Goal: Transaction & Acquisition: Book appointment/travel/reservation

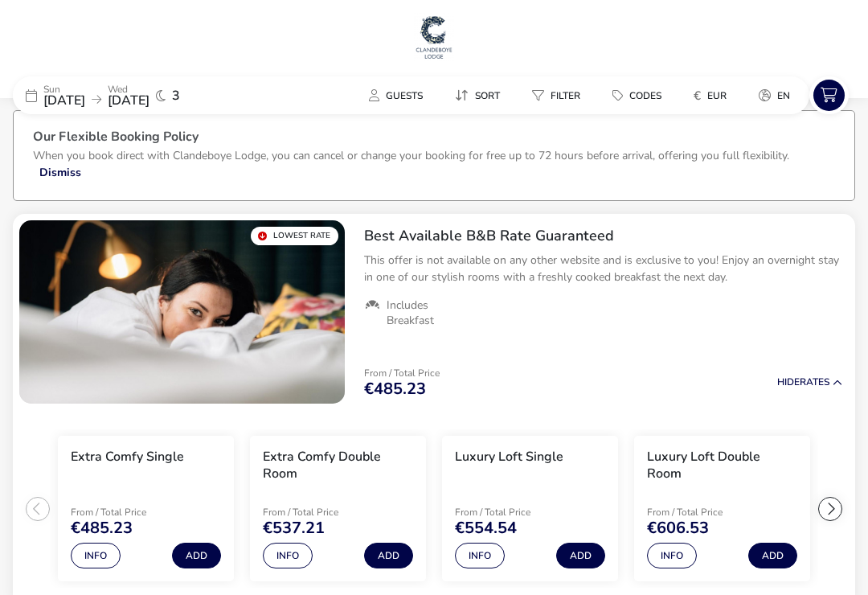
scroll to position [27, 0]
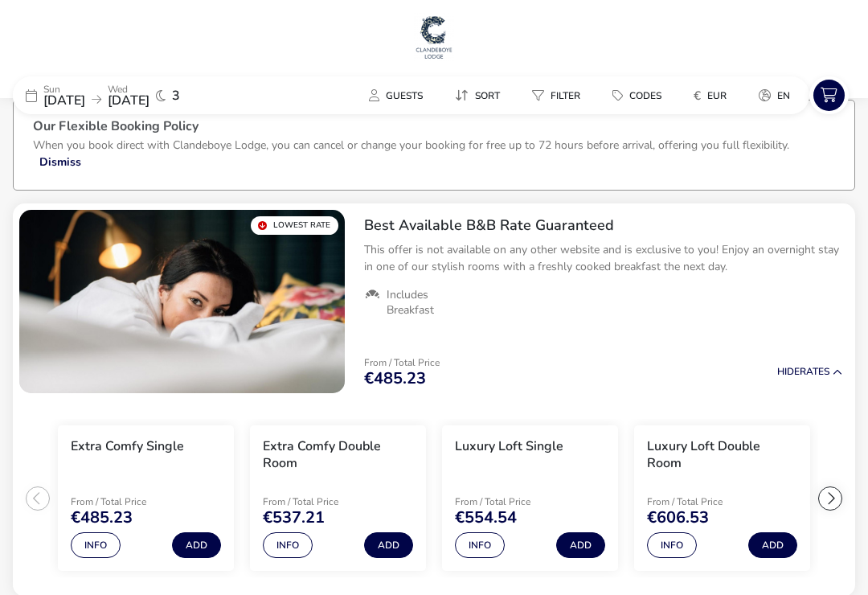
click at [309, 547] on button "Info" at bounding box center [288, 545] width 50 height 26
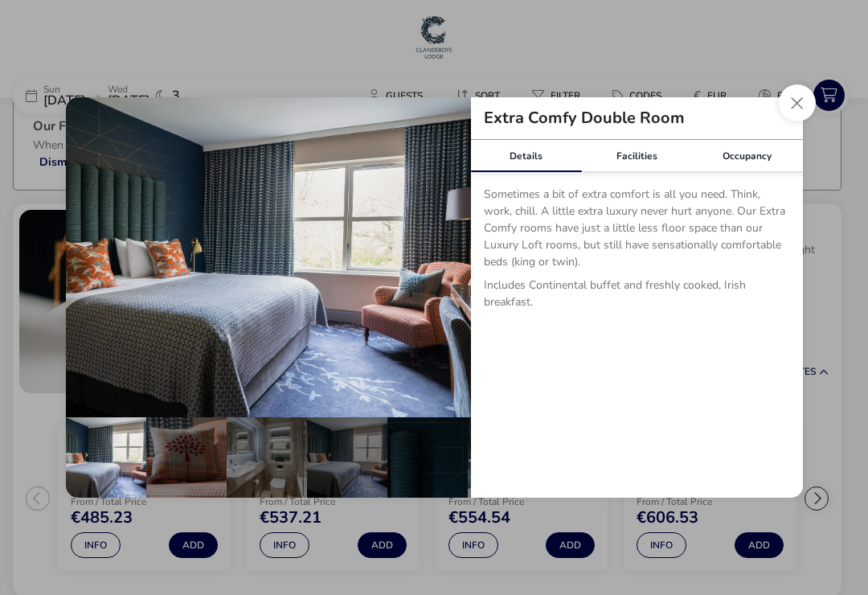
click at [795, 120] on button "Close dialog" at bounding box center [797, 102] width 37 height 37
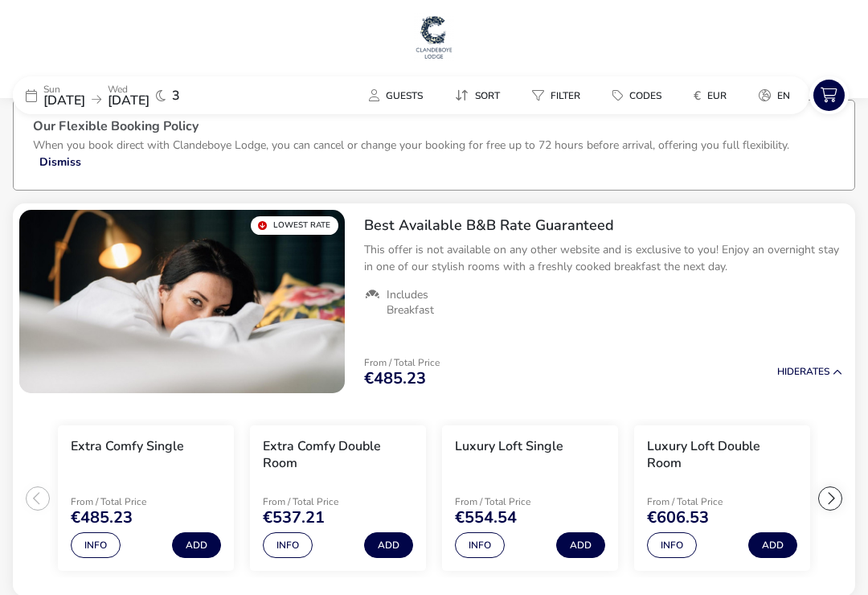
click at [383, 553] on button "Add" at bounding box center [388, 545] width 49 height 26
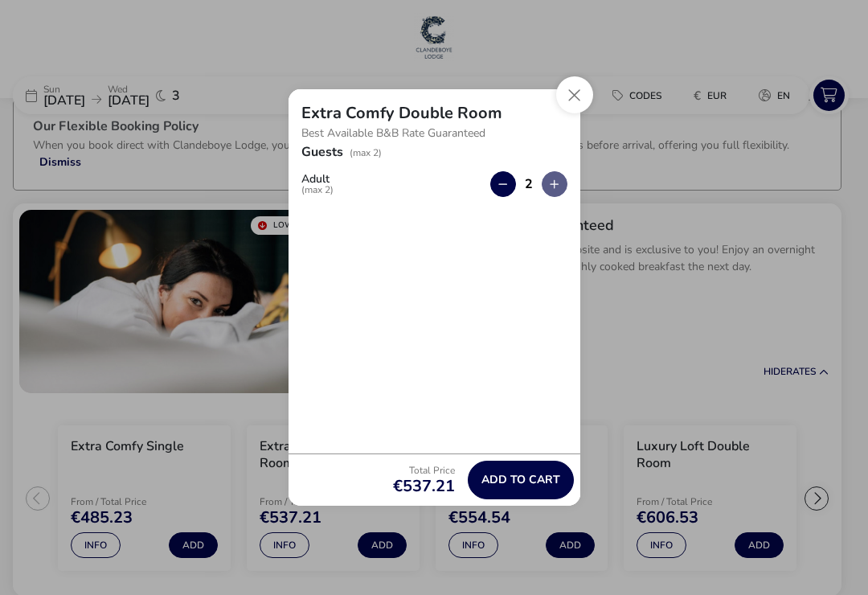
click at [542, 481] on button "Add to cart" at bounding box center [521, 480] width 106 height 39
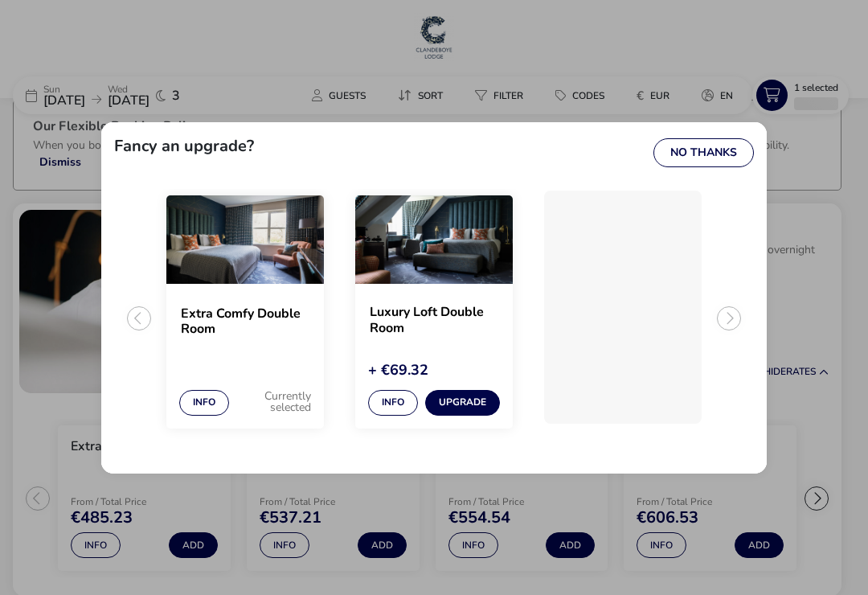
click at [467, 416] on button "Upgrade" at bounding box center [462, 403] width 75 height 26
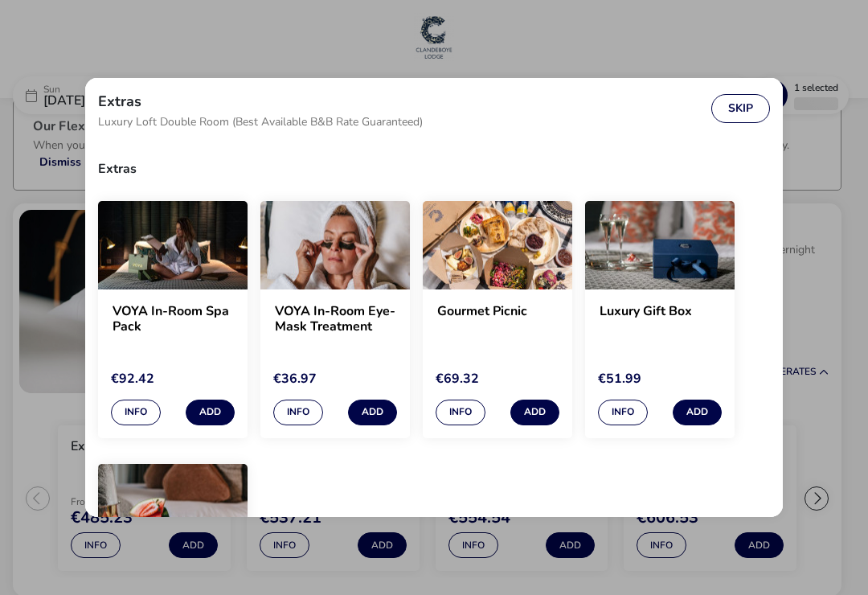
click at [576, 50] on div "Extras Luxury Loft Double Room (Best Available B&B Rate Guaranteed) Skip Extras…" at bounding box center [434, 297] width 868 height 595
click at [170, 55] on div "Extras Luxury Loft Double Room (Best Available B&B Rate Guaranteed) Skip Extras…" at bounding box center [434, 297] width 868 height 595
click at [740, 115] on button "Skip" at bounding box center [740, 108] width 59 height 29
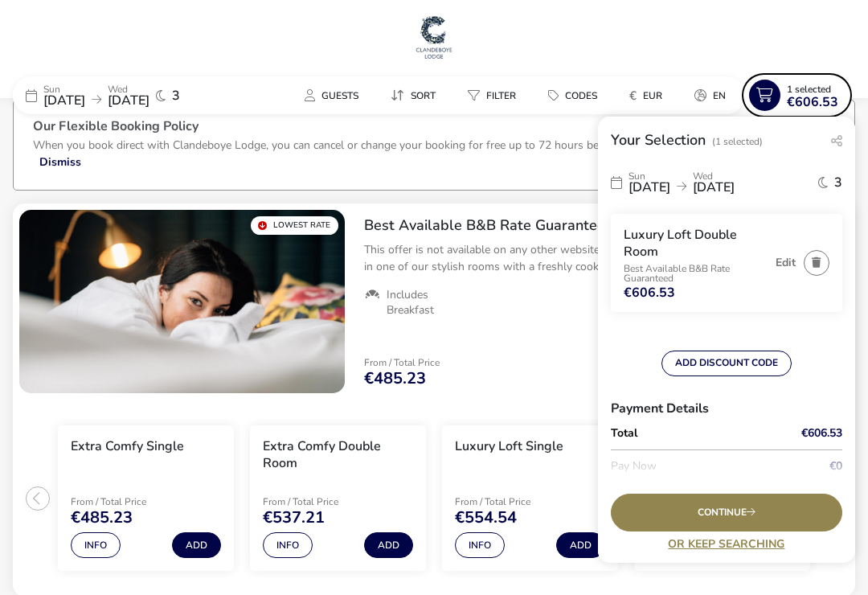
scroll to position [0, 0]
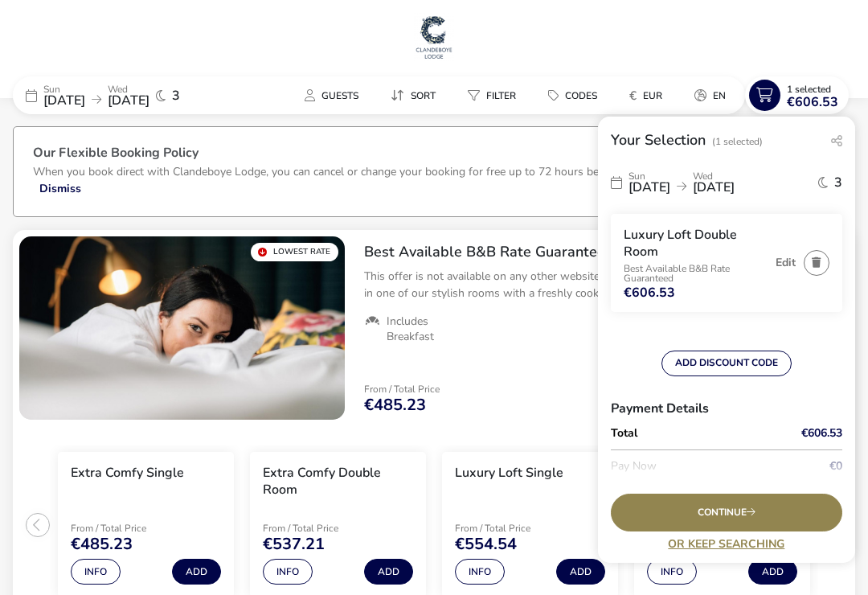
click at [327, 95] on span "Guests" at bounding box center [340, 95] width 37 height 13
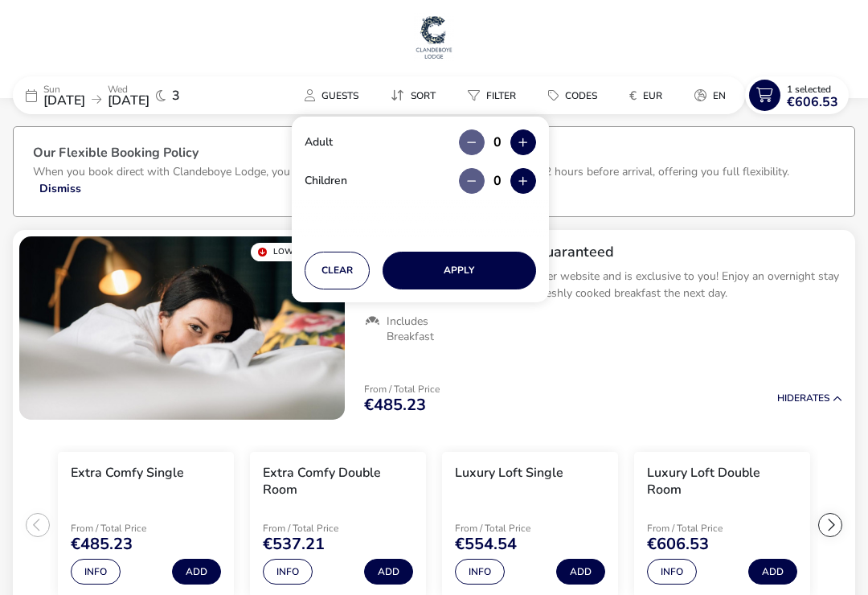
click at [531, 148] on button "button" at bounding box center [523, 142] width 26 height 26
click at [534, 145] on button "button" at bounding box center [523, 142] width 26 height 26
type input "2"
click at [468, 265] on button "Apply" at bounding box center [460, 271] width 154 height 38
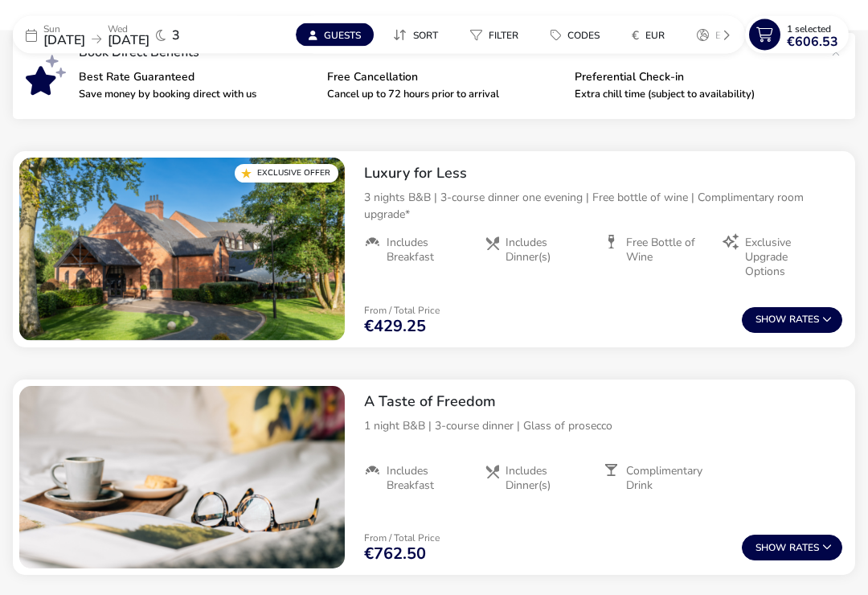
scroll to position [575, 0]
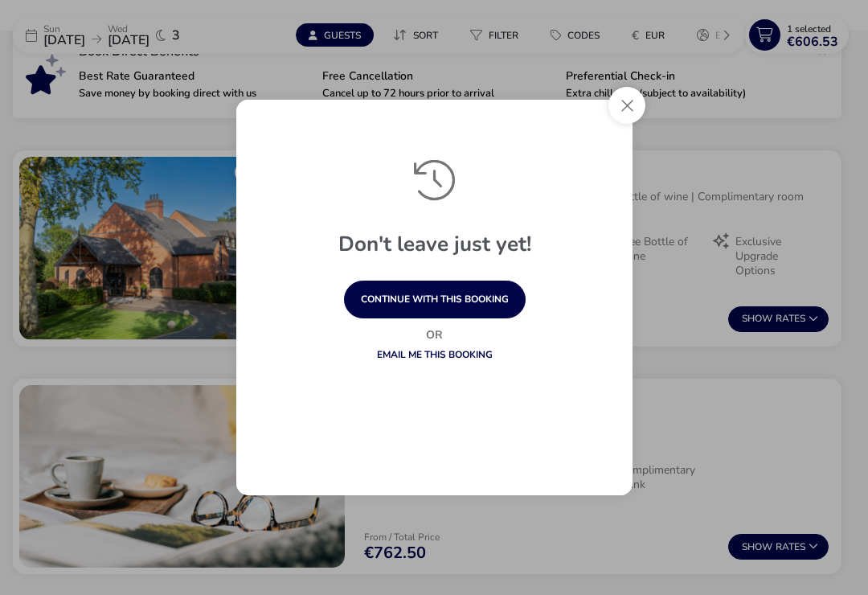
click at [289, 178] on div "Don't leave just yet!" at bounding box center [434, 220] width 351 height 121
click at [626, 122] on button "Close" at bounding box center [626, 105] width 37 height 37
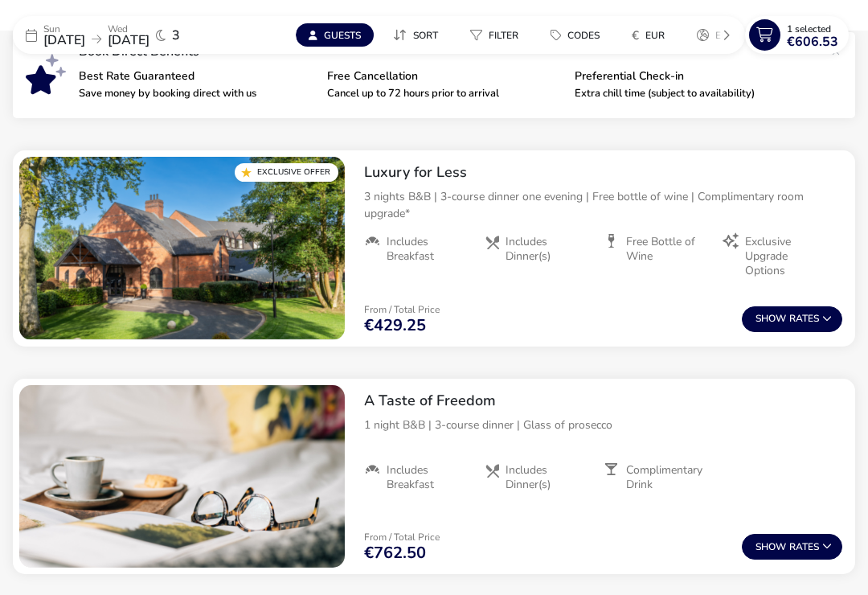
click at [786, 330] on button "Show Rates" at bounding box center [792, 319] width 100 height 26
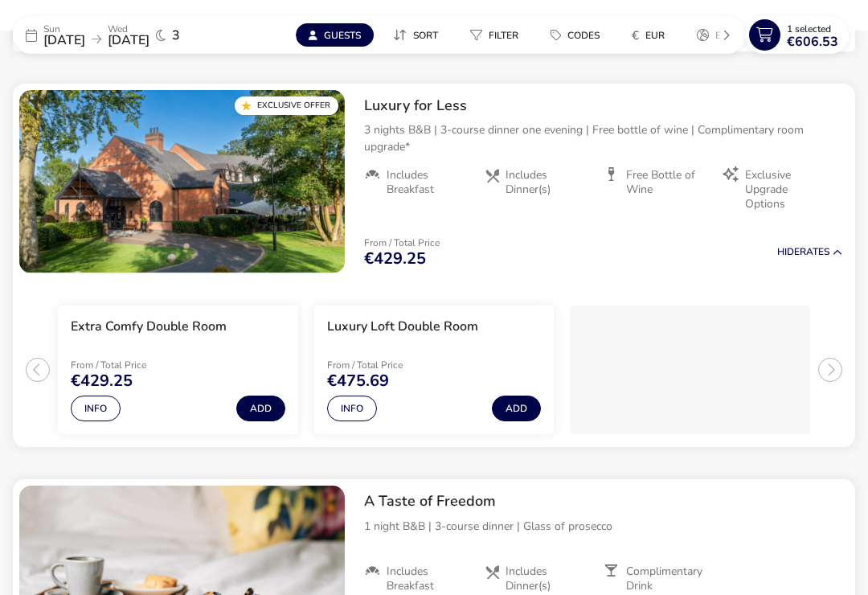
scroll to position [643, 0]
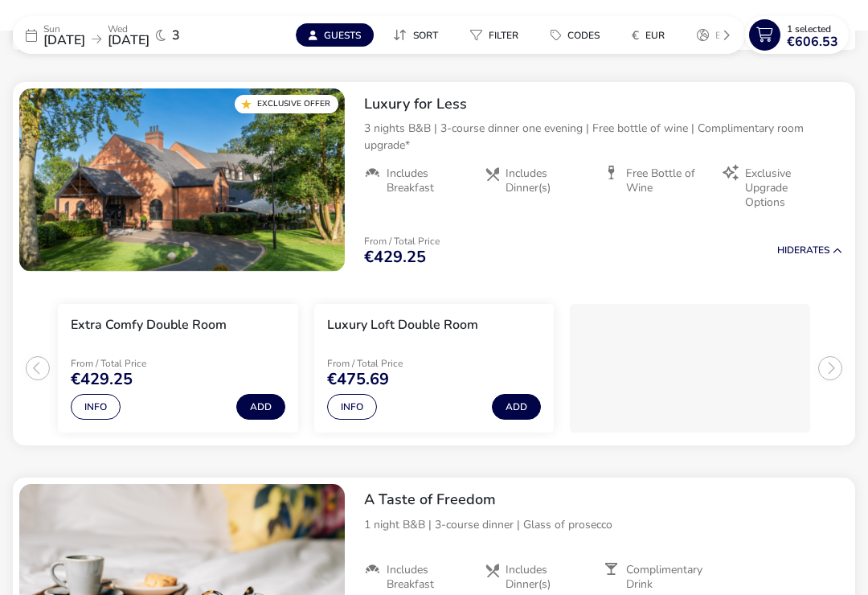
click at [821, 188] on span "Exclusive Upgrade Options" at bounding box center [787, 188] width 84 height 44
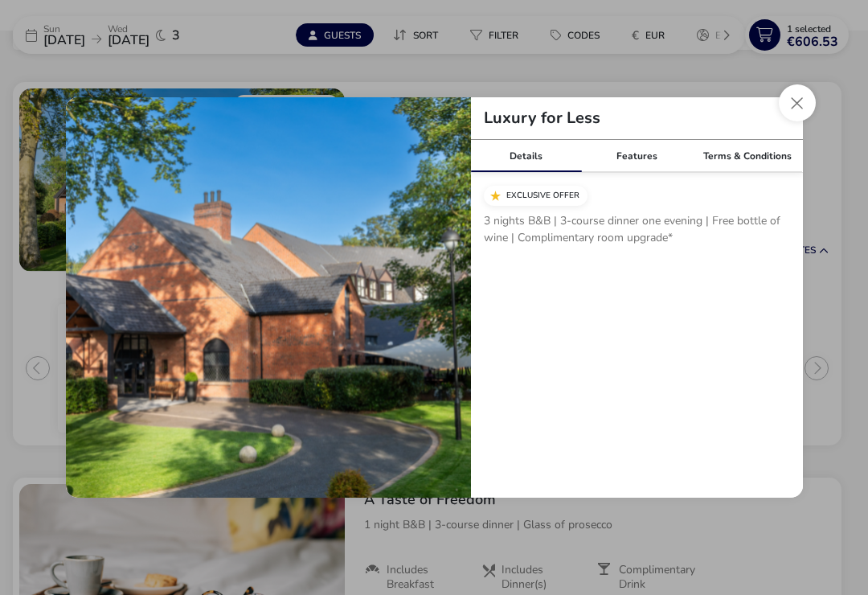
click at [703, 395] on div "Details Features Terms & Conditions Exclusive Offer 3 nights B&B | 3-course din…" at bounding box center [637, 319] width 332 height 358
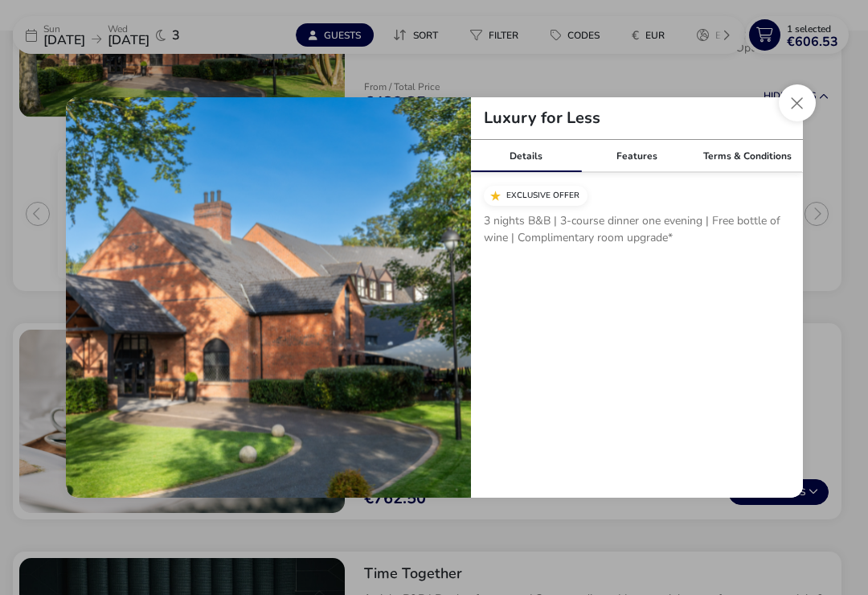
scroll to position [796, 0]
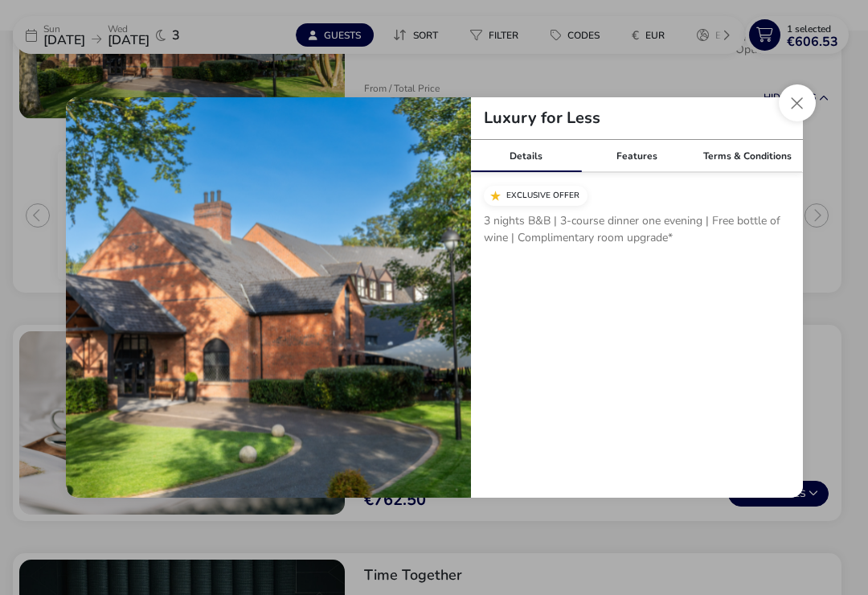
click at [798, 116] on button "Close modal" at bounding box center [797, 102] width 37 height 37
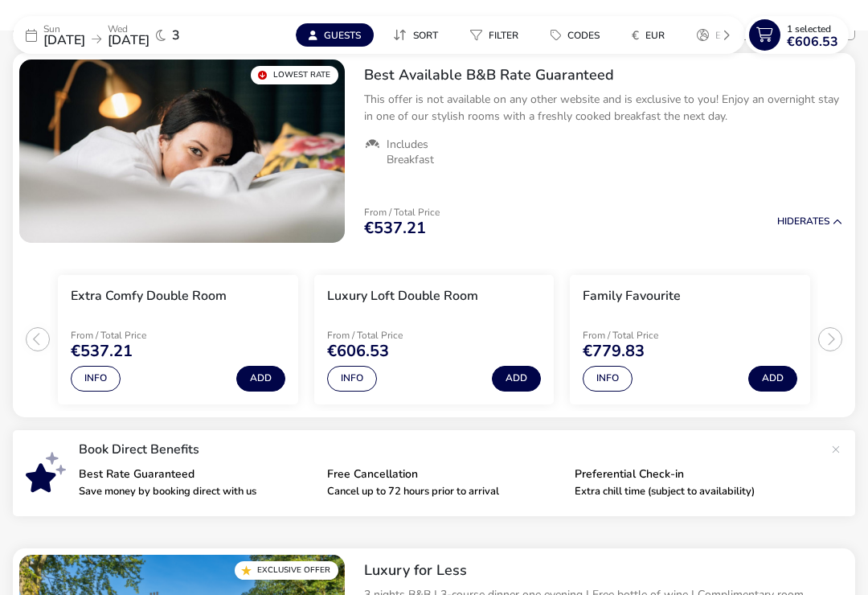
scroll to position [0, 0]
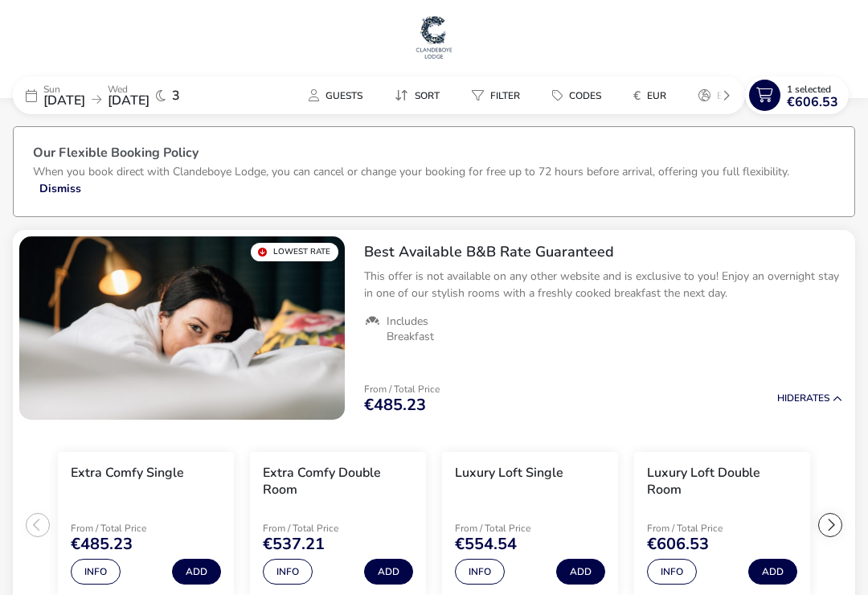
click at [330, 90] on span "Guests" at bounding box center [344, 95] width 37 height 13
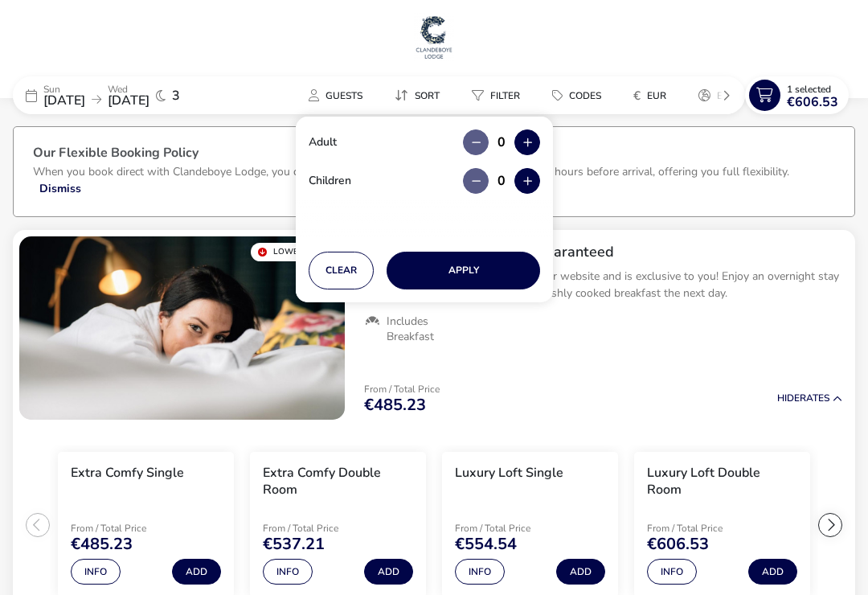
click at [338, 269] on button "Clear" at bounding box center [341, 271] width 65 height 38
type input "2"
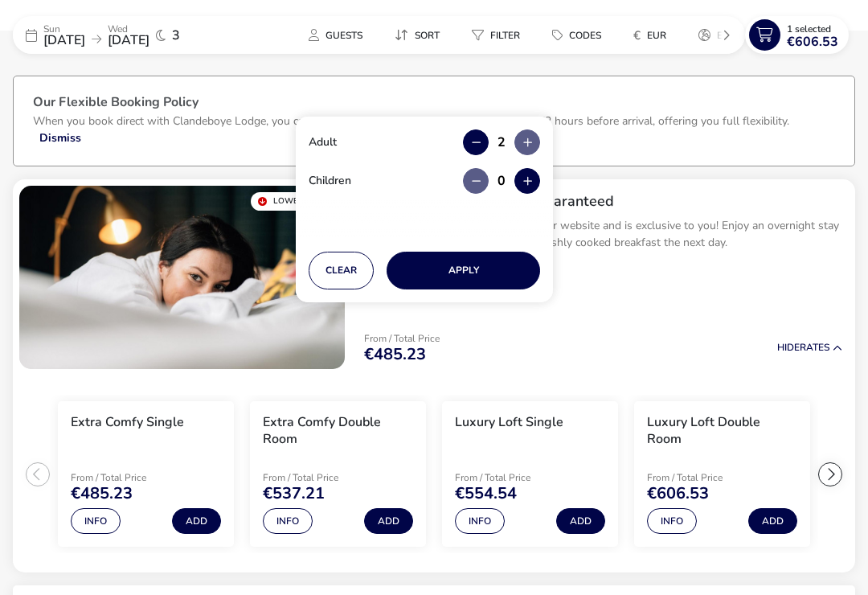
scroll to position [70, 0]
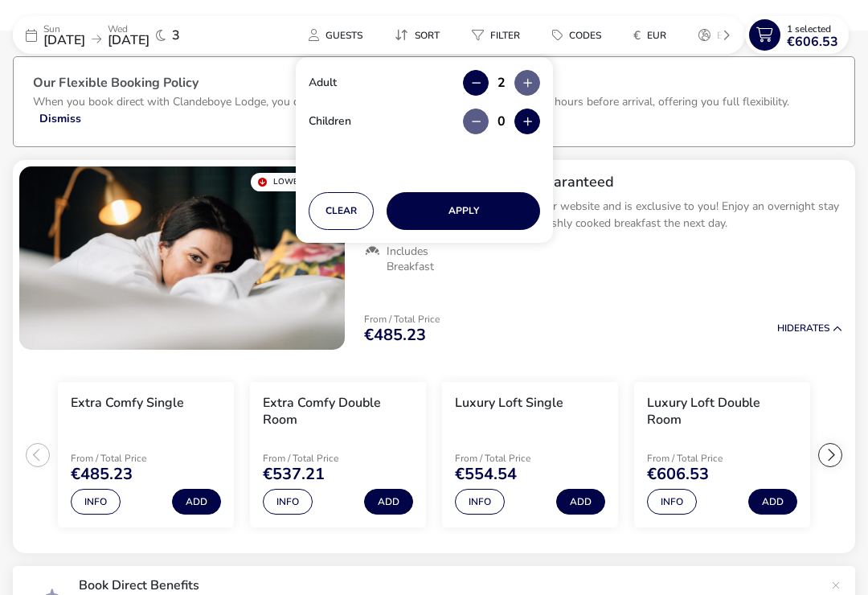
click at [682, 509] on button "Info" at bounding box center [672, 502] width 50 height 26
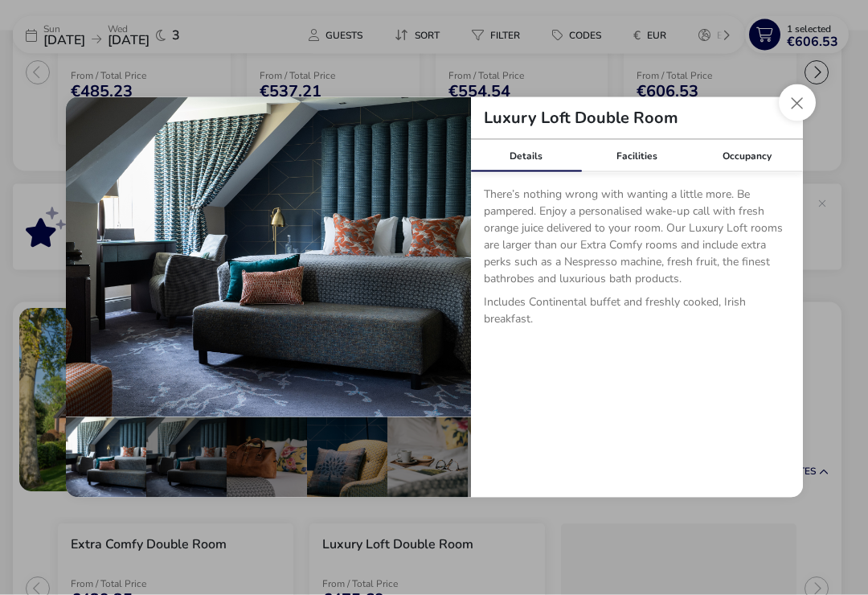
scroll to position [465, 0]
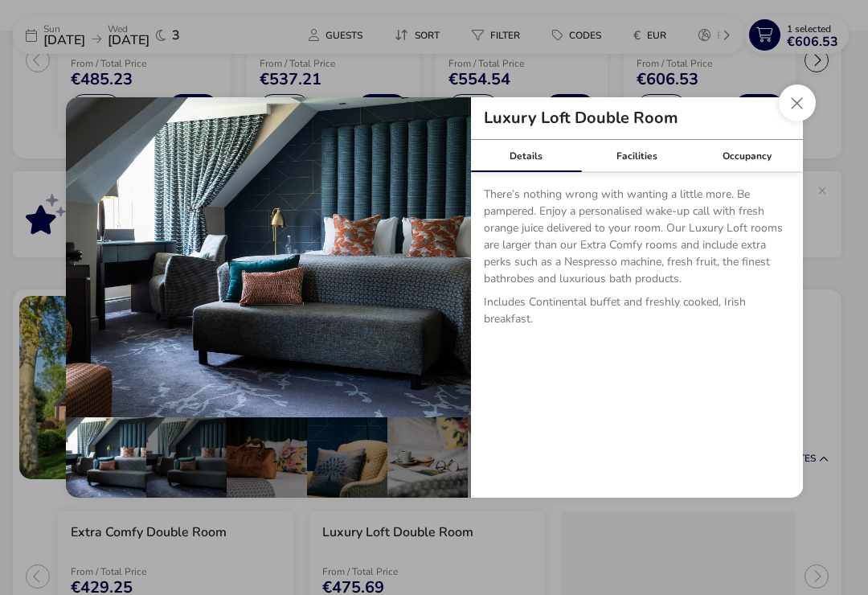
click at [797, 119] on button "Close dialog" at bounding box center [797, 102] width 37 height 37
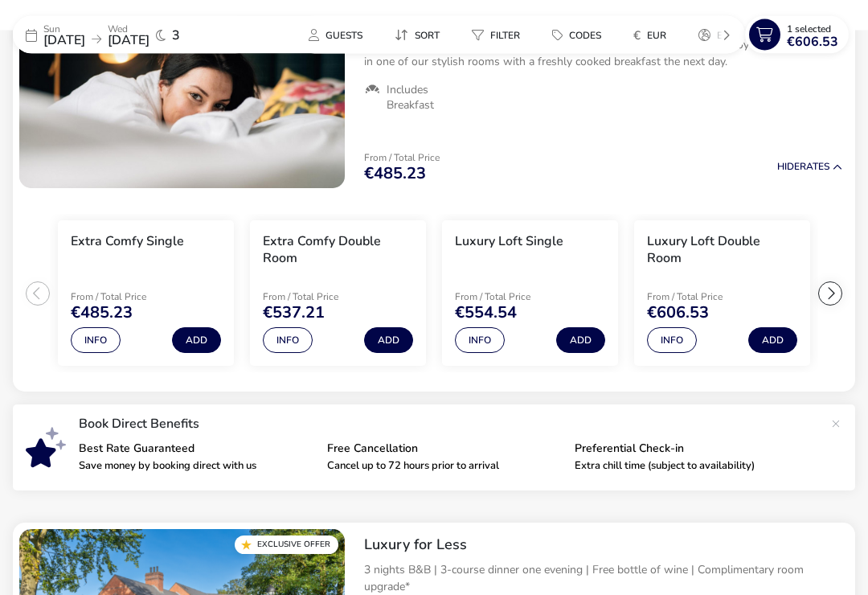
scroll to position [0, 0]
